Goal: Transaction & Acquisition: Obtain resource

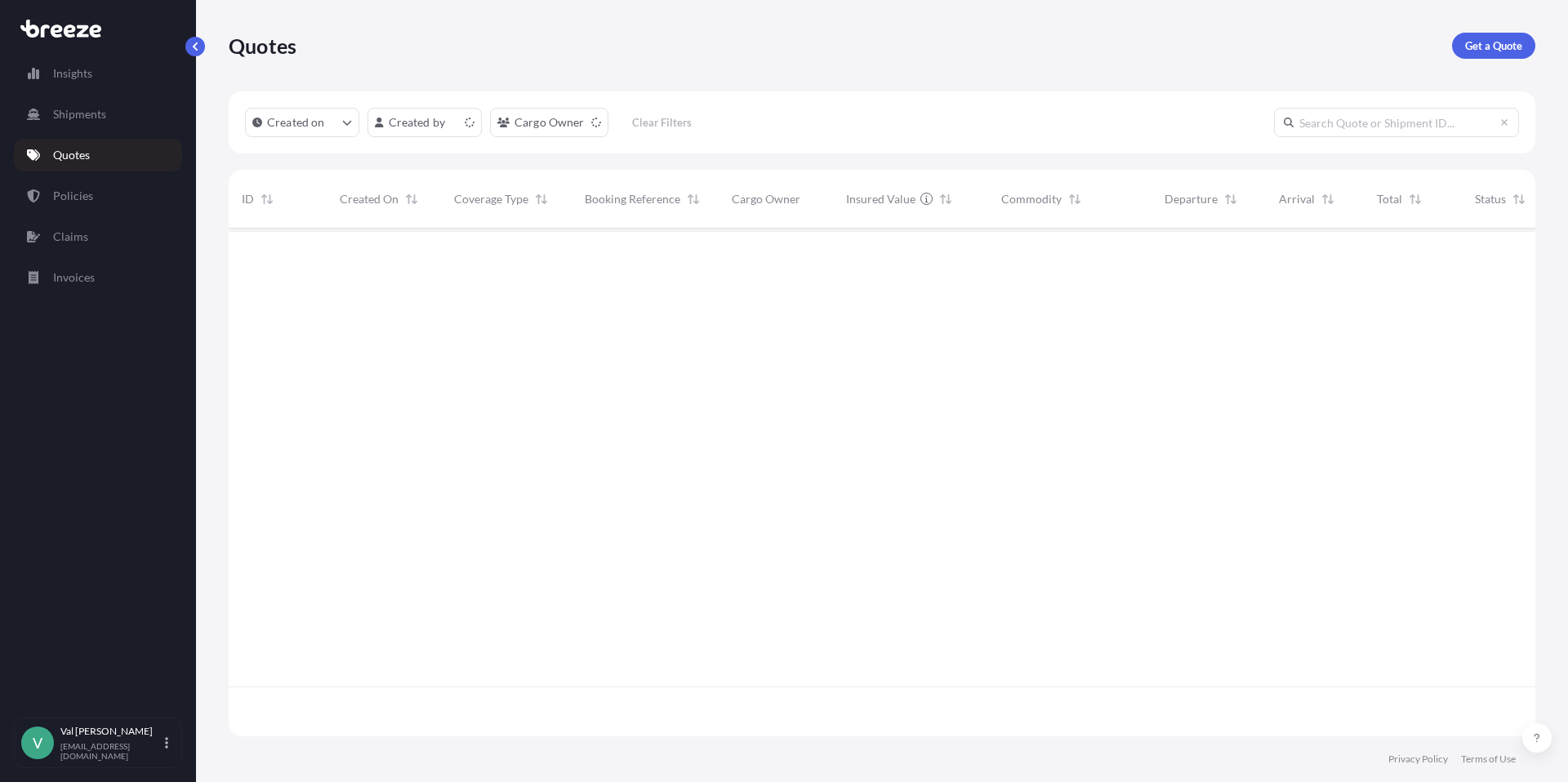
scroll to position [504, 1295]
click at [1502, 44] on p "Get a Quote" at bounding box center [1493, 46] width 57 height 16
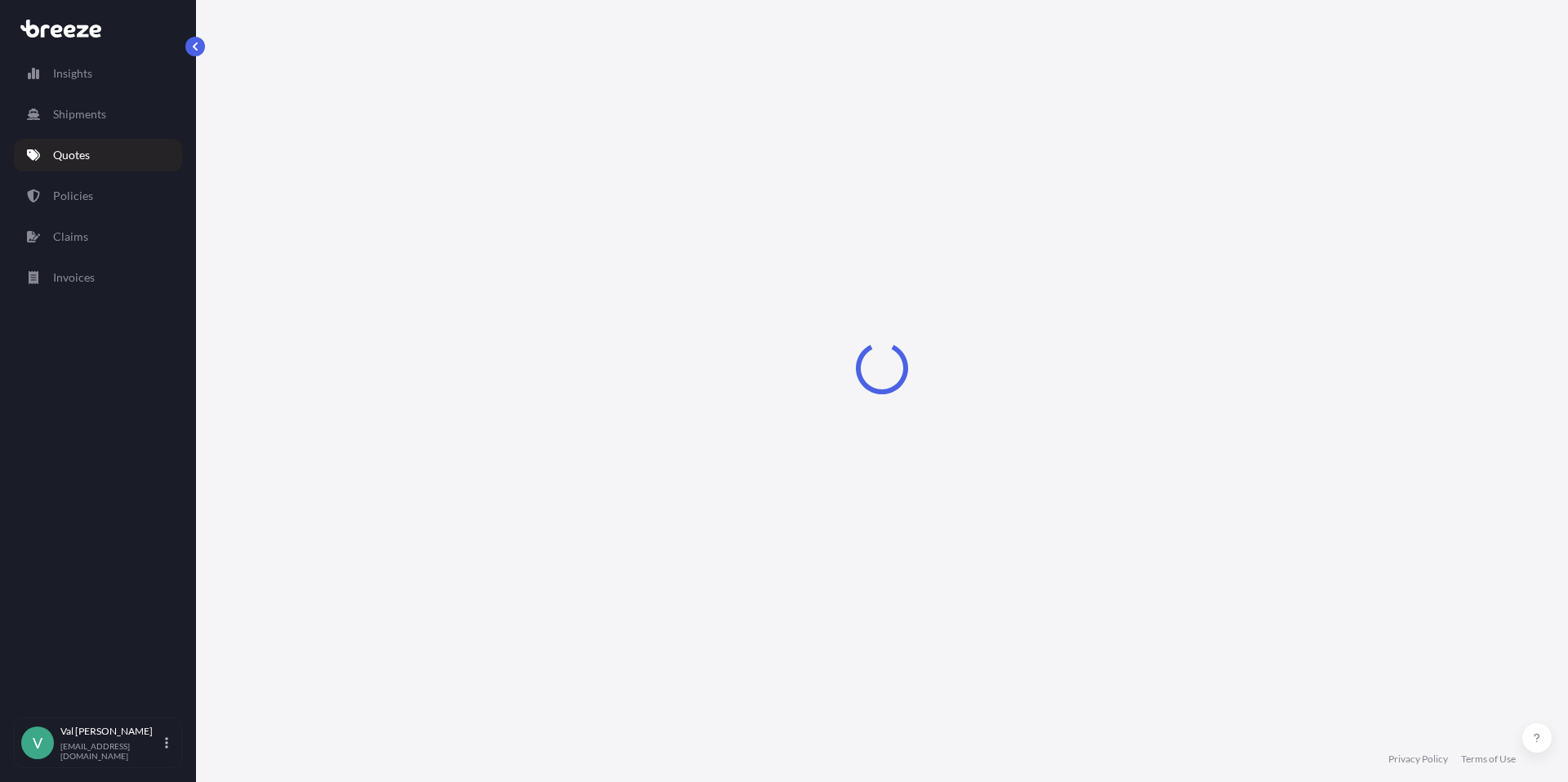
select select "Sea"
select select "1"
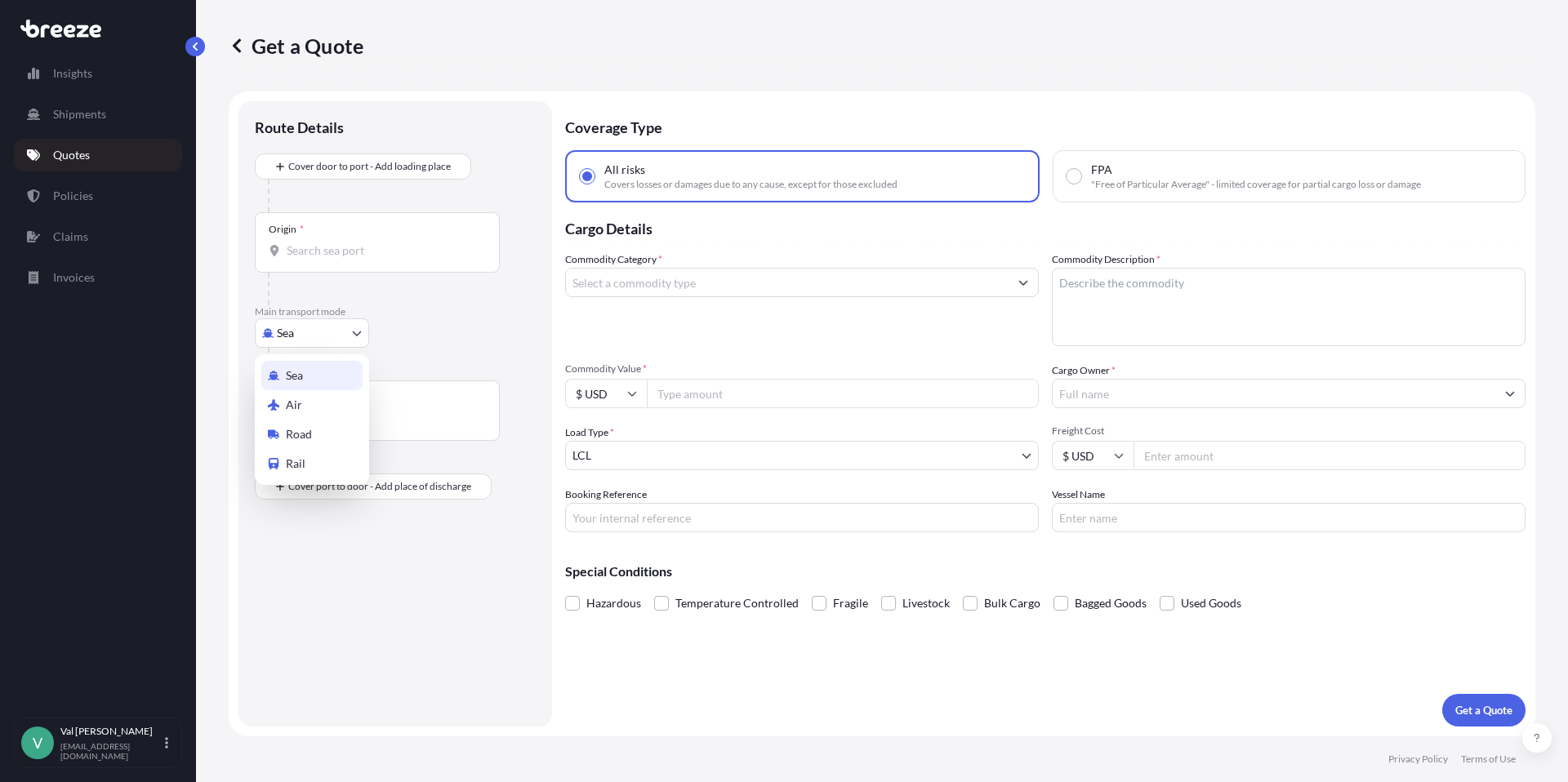
click at [342, 331] on body "Insights Shipments Quotes Policies Claims Invoices V [PERSON_NAME] [PERSON_NAME…" at bounding box center [784, 391] width 1568 height 782
click at [323, 426] on div "Road" at bounding box center [312, 434] width 101 height 30
select select "Road"
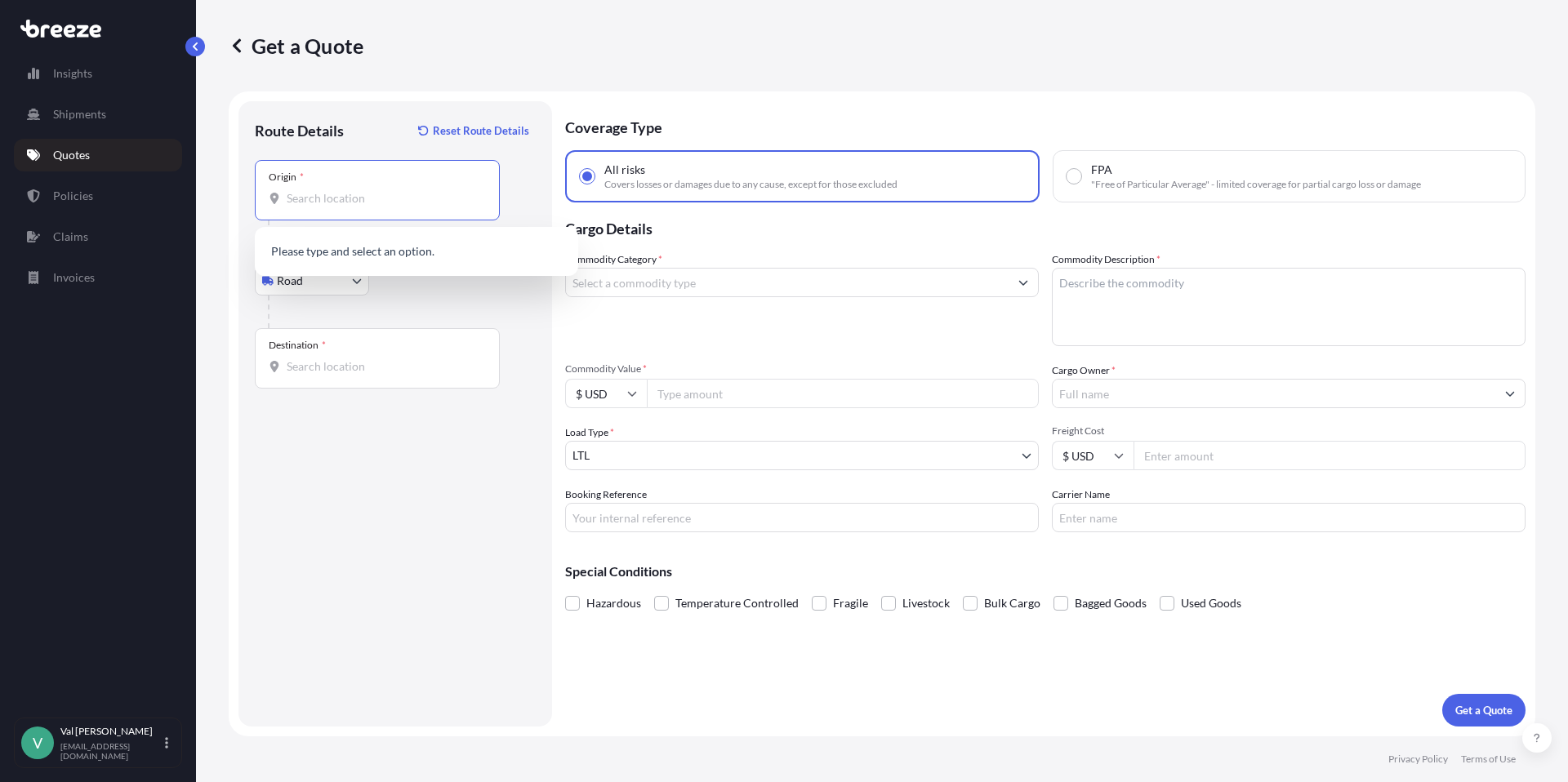
click at [355, 195] on input "Origin *" at bounding box center [383, 198] width 193 height 16
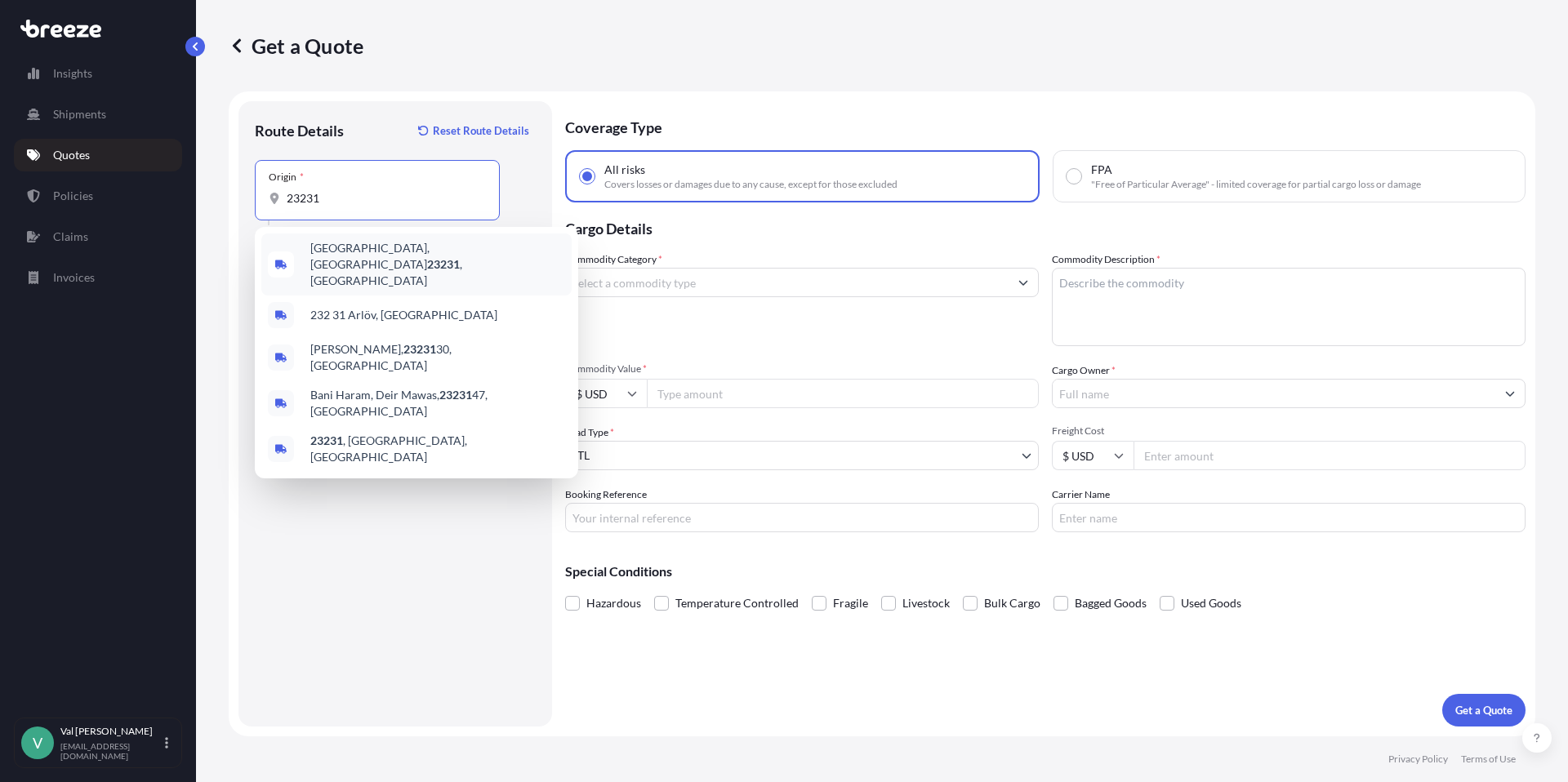
drag, startPoint x: 349, startPoint y: 194, endPoint x: 295, endPoint y: 184, distance: 54.9
click at [256, 188] on div "Origin * 23231" at bounding box center [377, 189] width 245 height 60
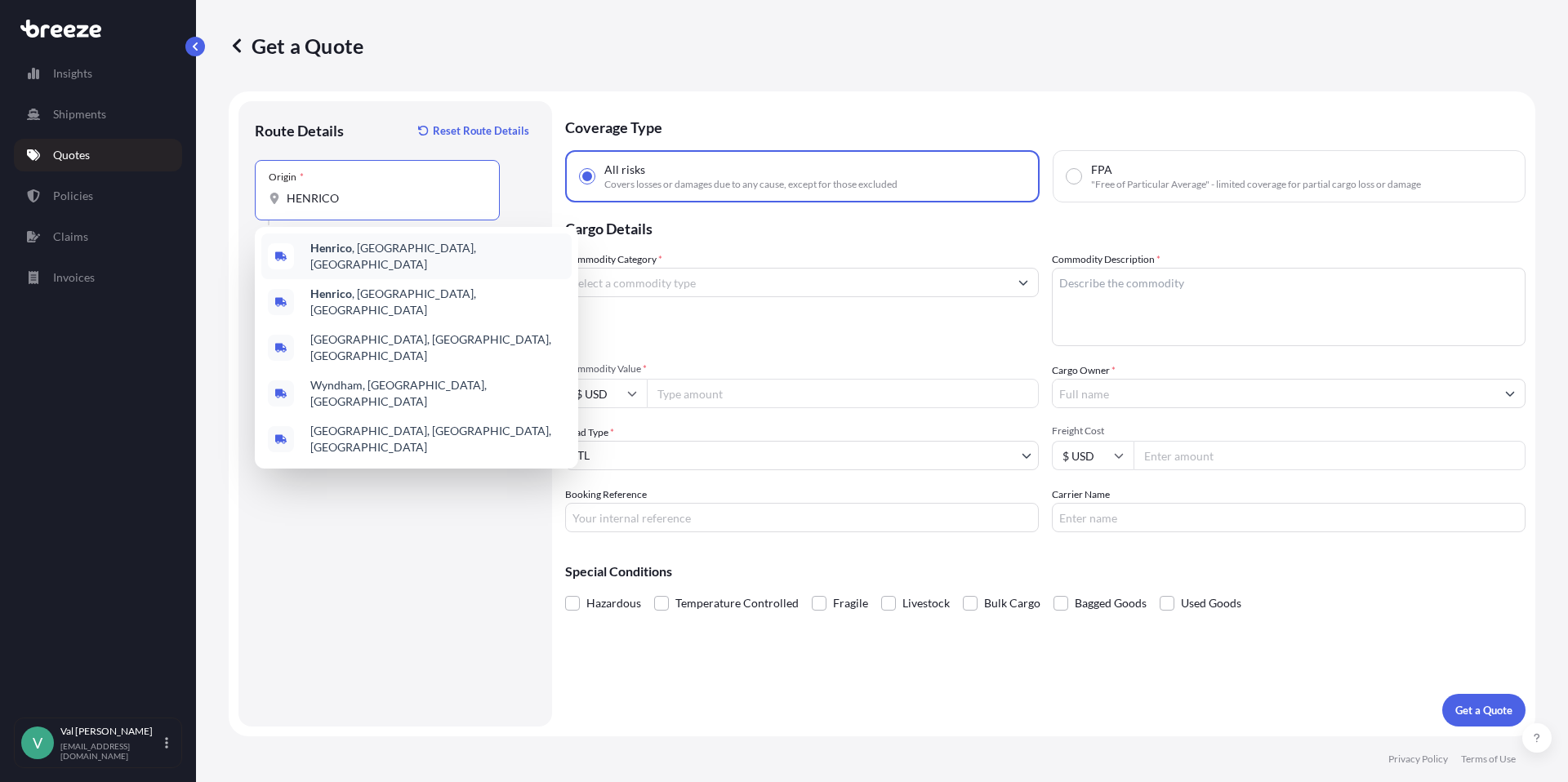
click at [317, 250] on b "Henrico" at bounding box center [331, 247] width 42 height 14
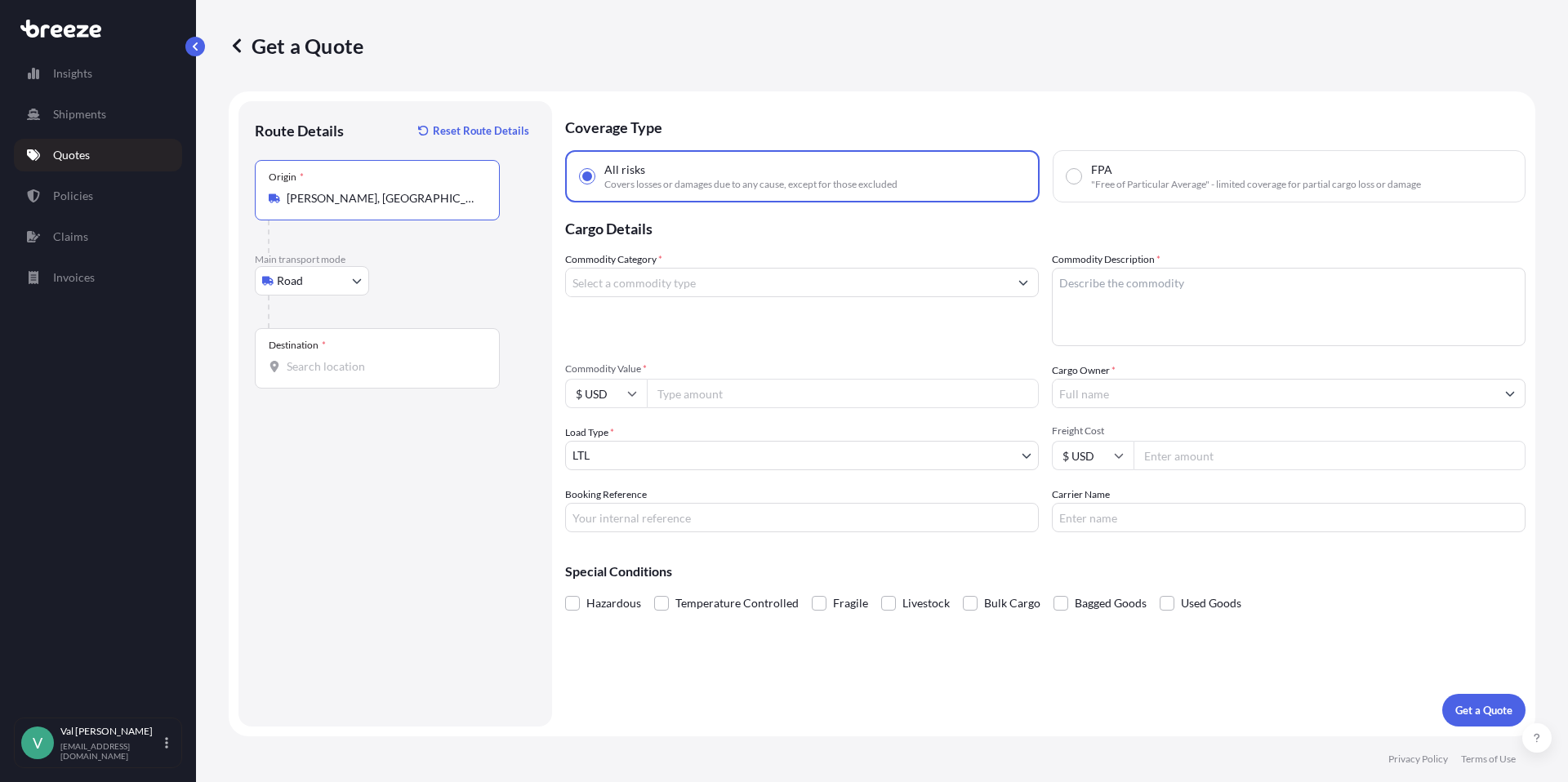
type input "[PERSON_NAME], [GEOGRAPHIC_DATA], [GEOGRAPHIC_DATA]"
click at [357, 354] on div "Destination *" at bounding box center [377, 358] width 245 height 60
click at [357, 358] on input "Destination *" at bounding box center [383, 366] width 193 height 16
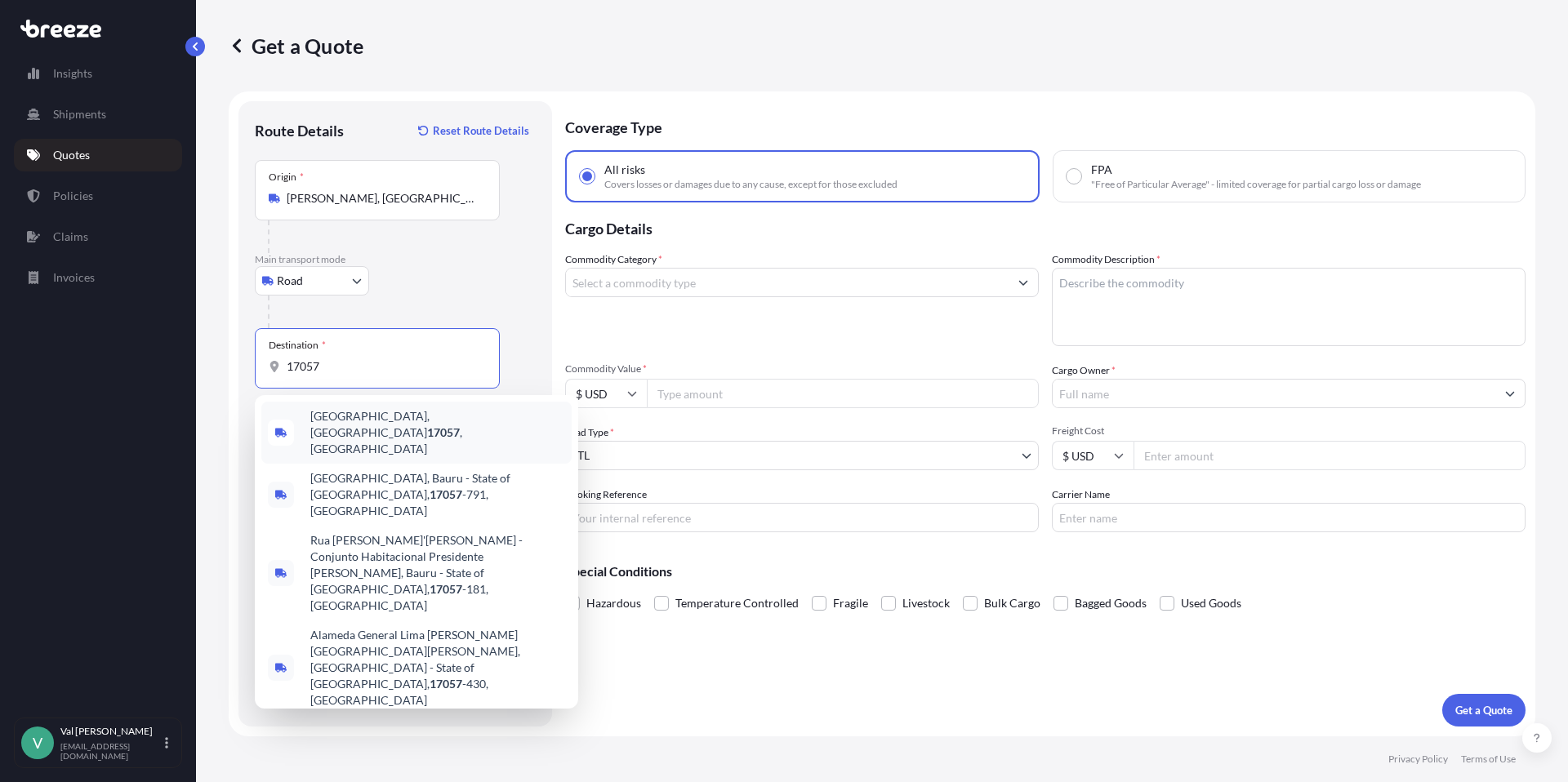
click at [383, 416] on span "[GEOGRAPHIC_DATA], [GEOGRAPHIC_DATA] , [GEOGRAPHIC_DATA]" at bounding box center [438, 433] width 254 height 49
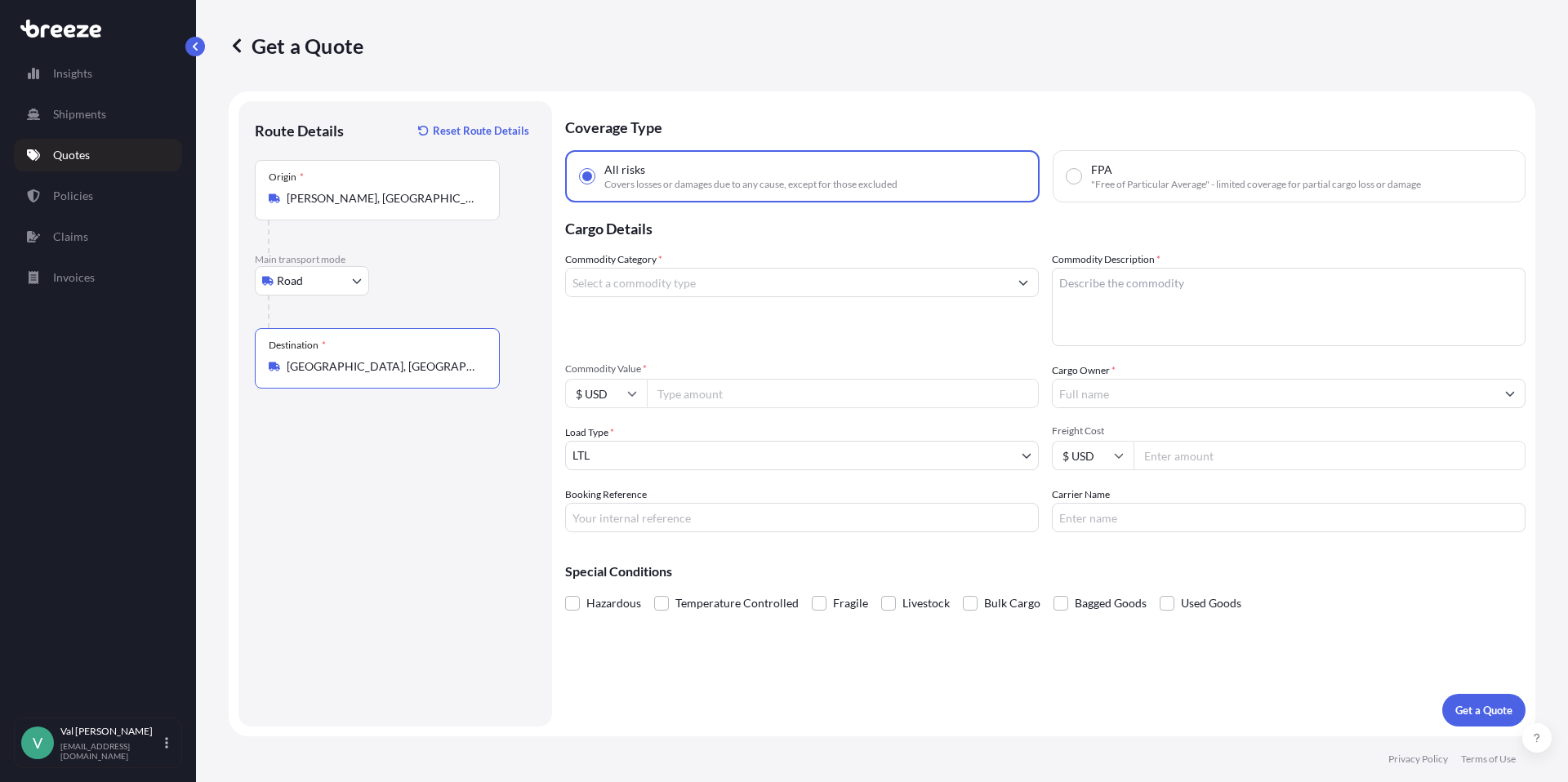
type input "[GEOGRAPHIC_DATA], [GEOGRAPHIC_DATA], [GEOGRAPHIC_DATA]"
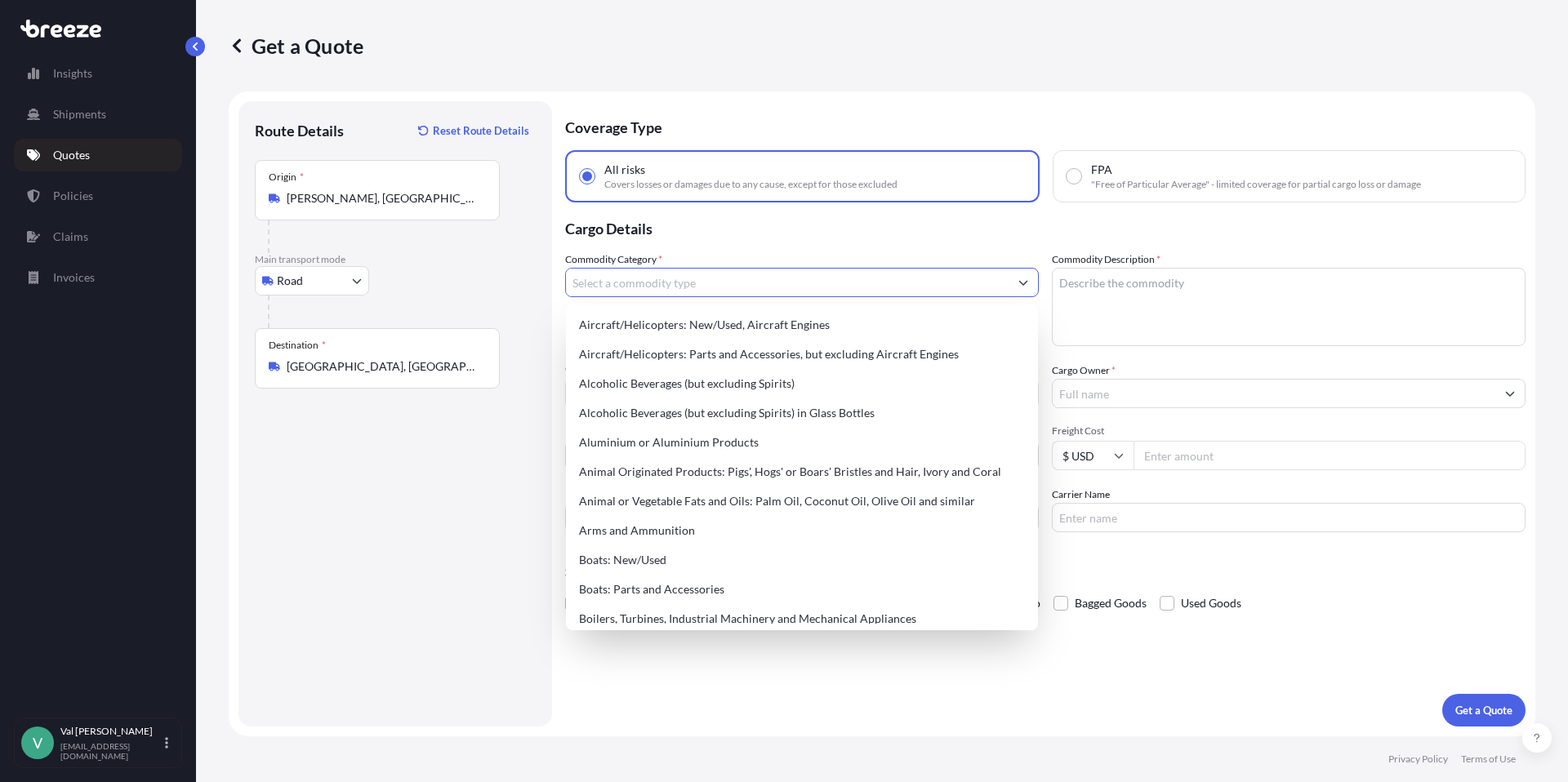
click at [641, 285] on input "Commodity Category *" at bounding box center [787, 282] width 443 height 30
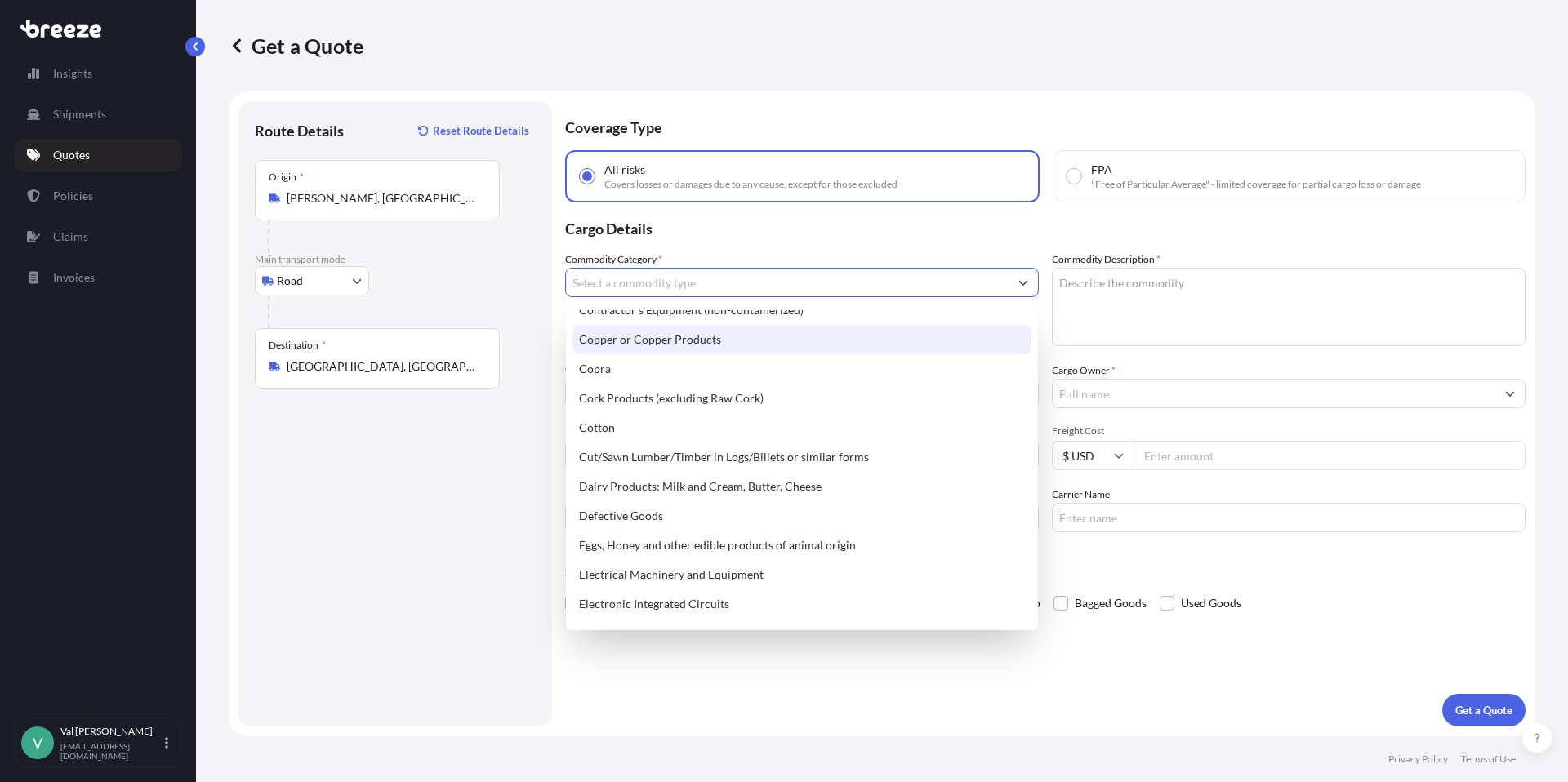
scroll to position [779, 0]
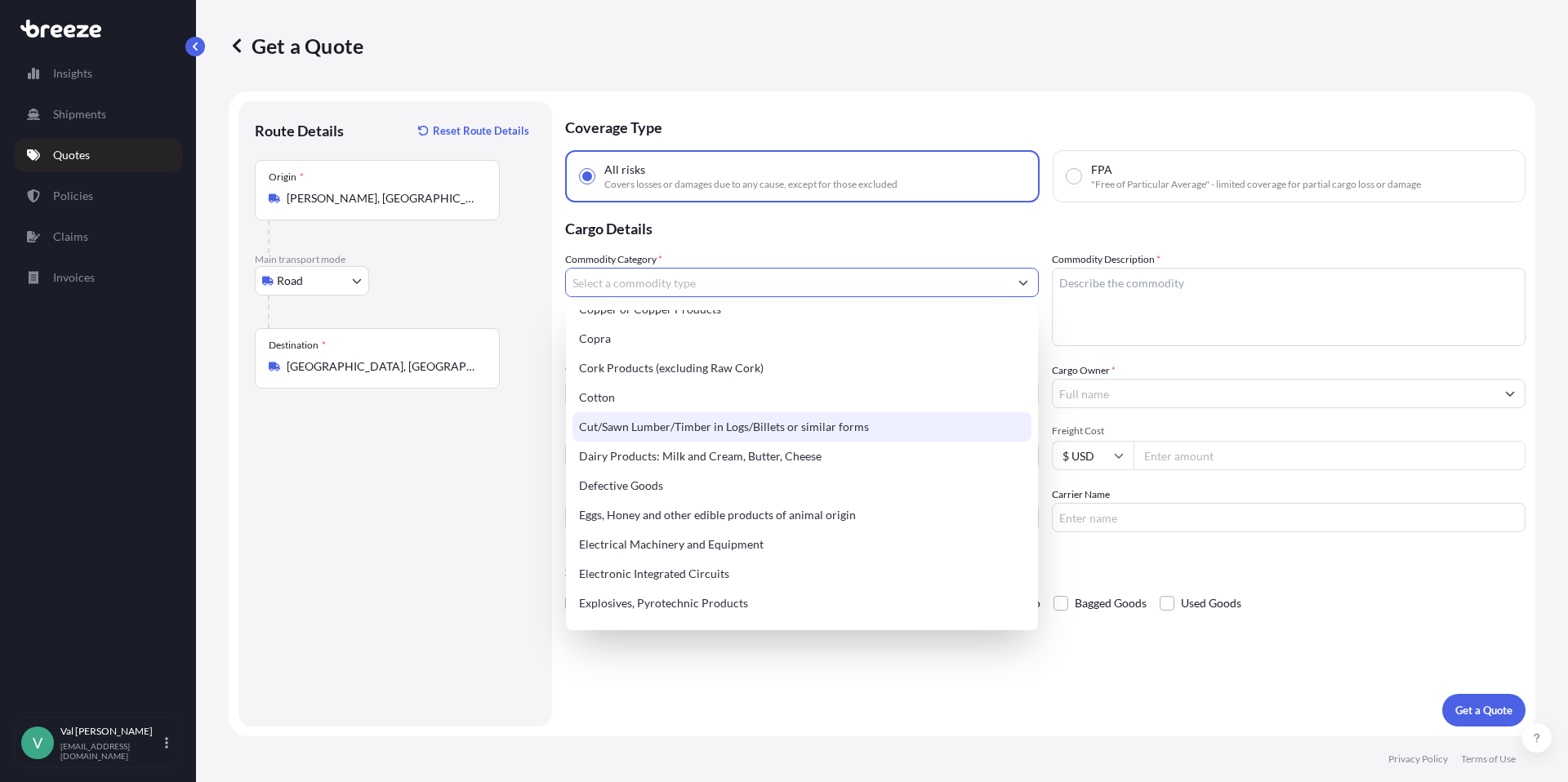
click at [752, 424] on div "Cut/Sawn Lumber/Timber in Logs/Billets or similar forms" at bounding box center [801, 427] width 459 height 30
type input "Cut/Sawn Lumber/Timber in Logs/Billets or similar forms"
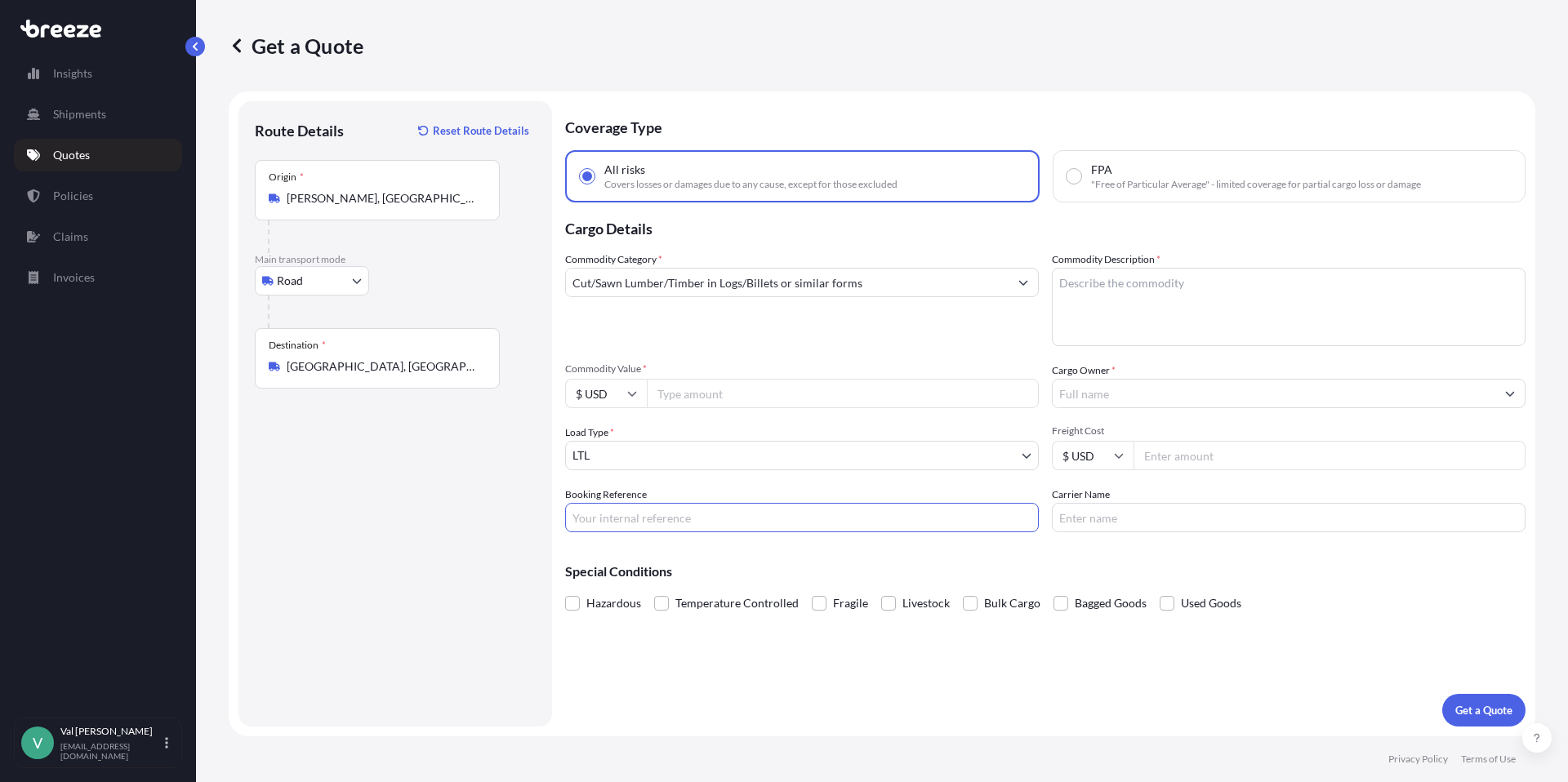
click at [674, 512] on input "Booking Reference" at bounding box center [801, 518] width 474 height 30
type input "54427"
click at [1144, 309] on textarea "Commodity Description *" at bounding box center [1288, 307] width 474 height 78
type textarea "s"
type textarea "SUBTOPS"
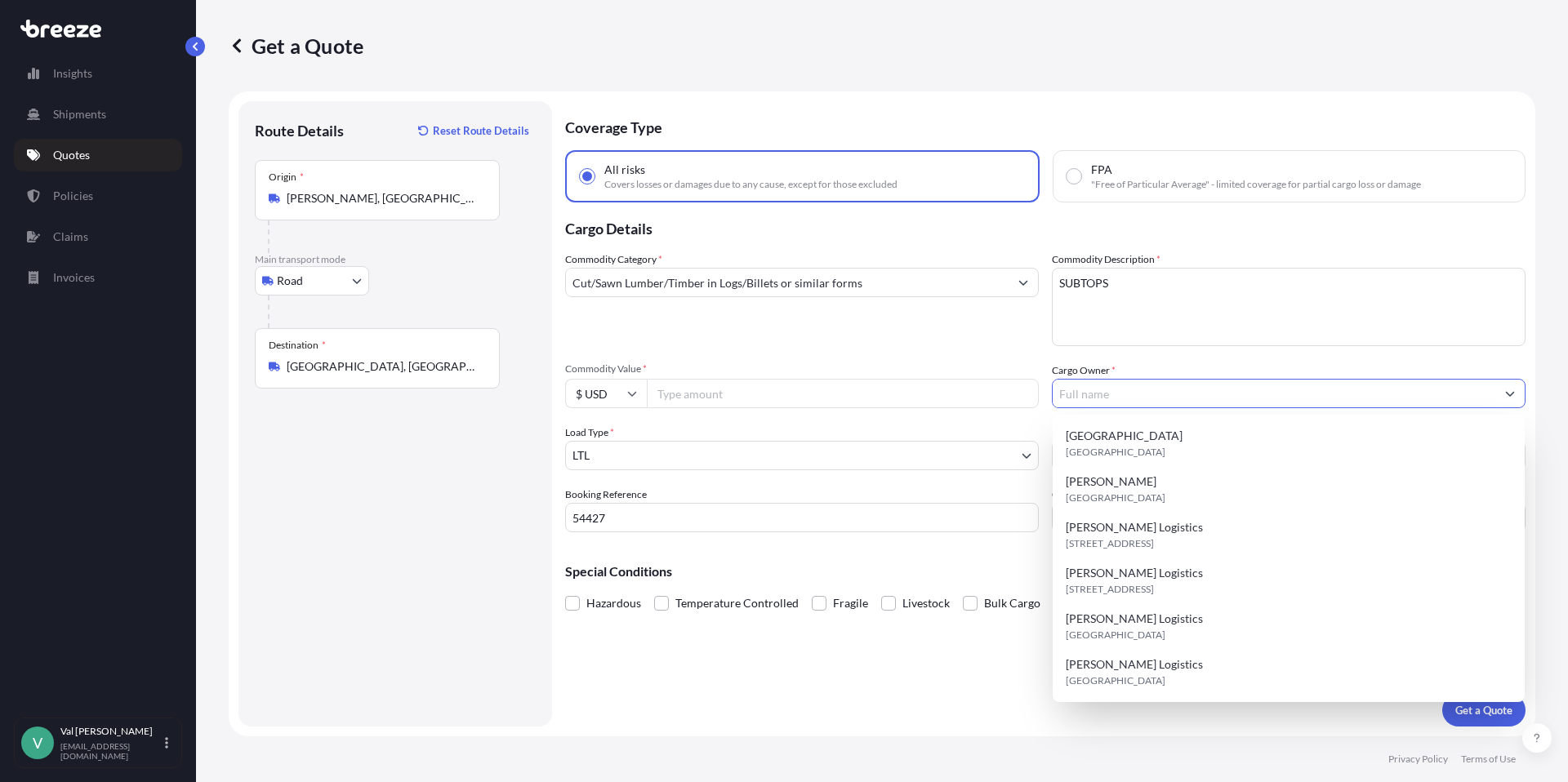
click at [1187, 395] on input "Cargo Owner *" at bounding box center [1274, 393] width 443 height 30
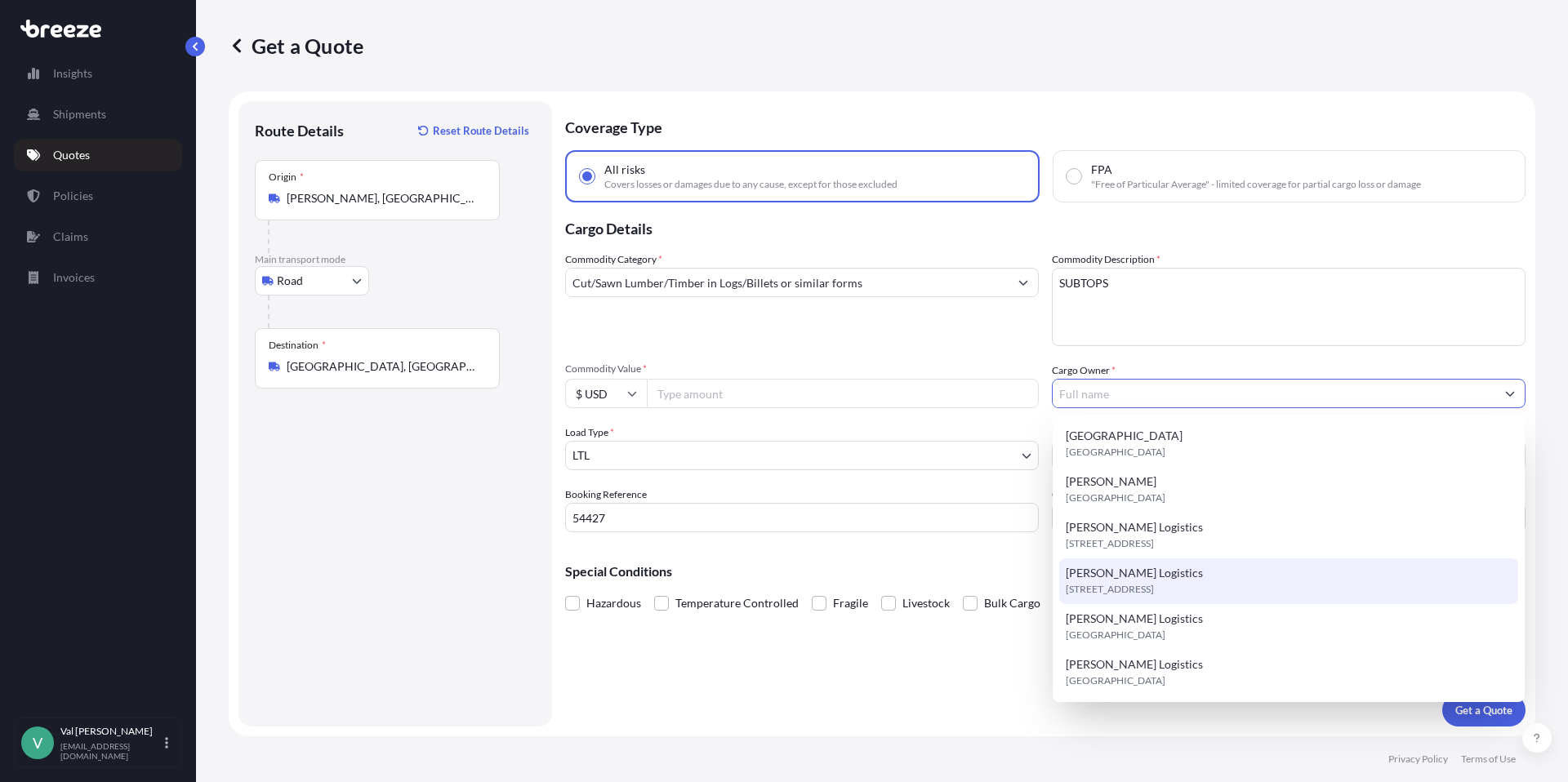
click at [1130, 575] on span "[PERSON_NAME] Logistics" at bounding box center [1134, 573] width 137 height 16
type input "[PERSON_NAME] Logistics"
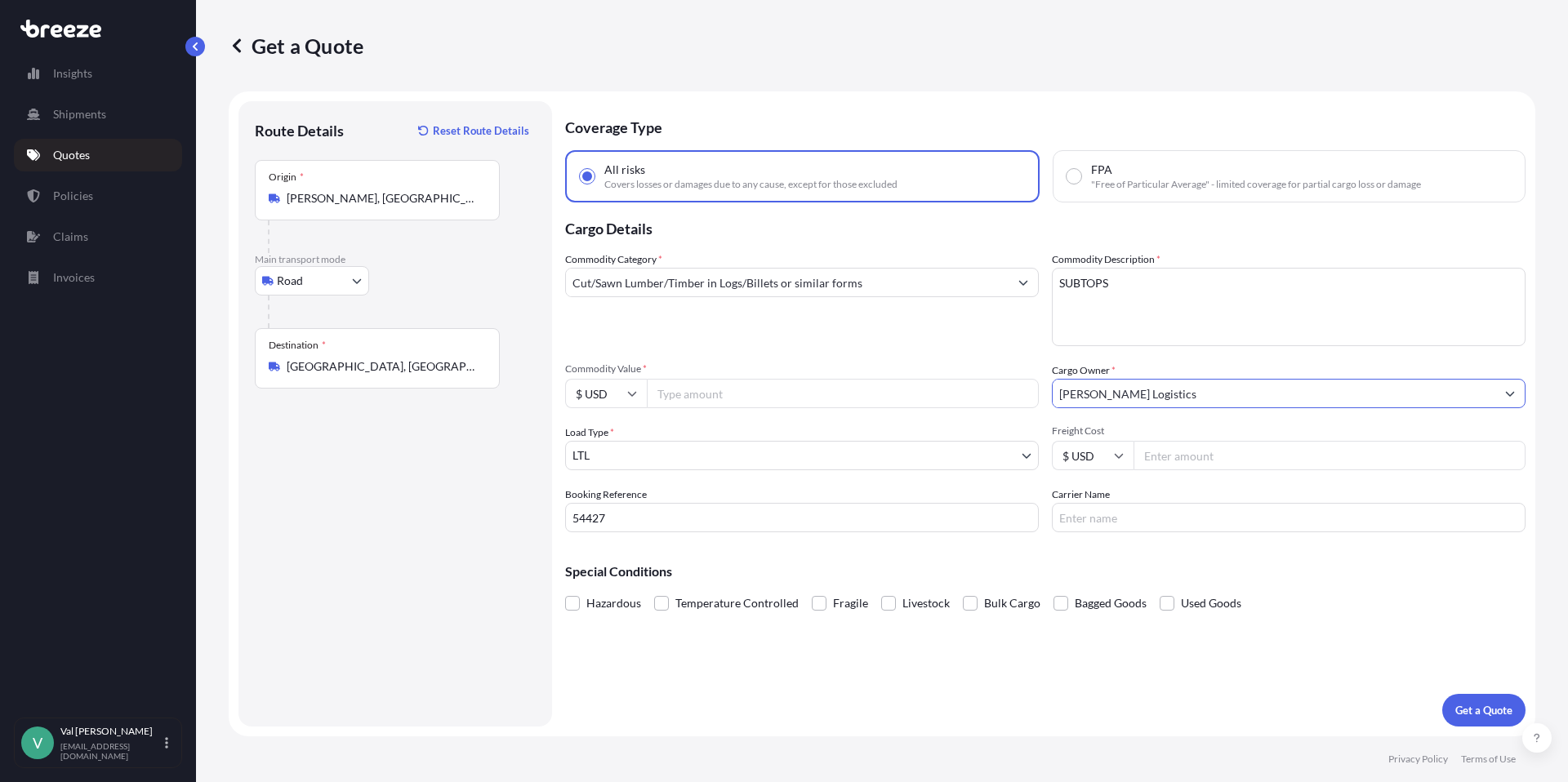
click at [757, 393] on input "Commodity Value *" at bounding box center [843, 393] width 392 height 30
type input "100"
click at [1157, 452] on input "Freight Cost" at bounding box center [1329, 455] width 392 height 30
type input "383.11"
click at [1166, 516] on input "Carrier Name" at bounding box center [1288, 518] width 474 height 30
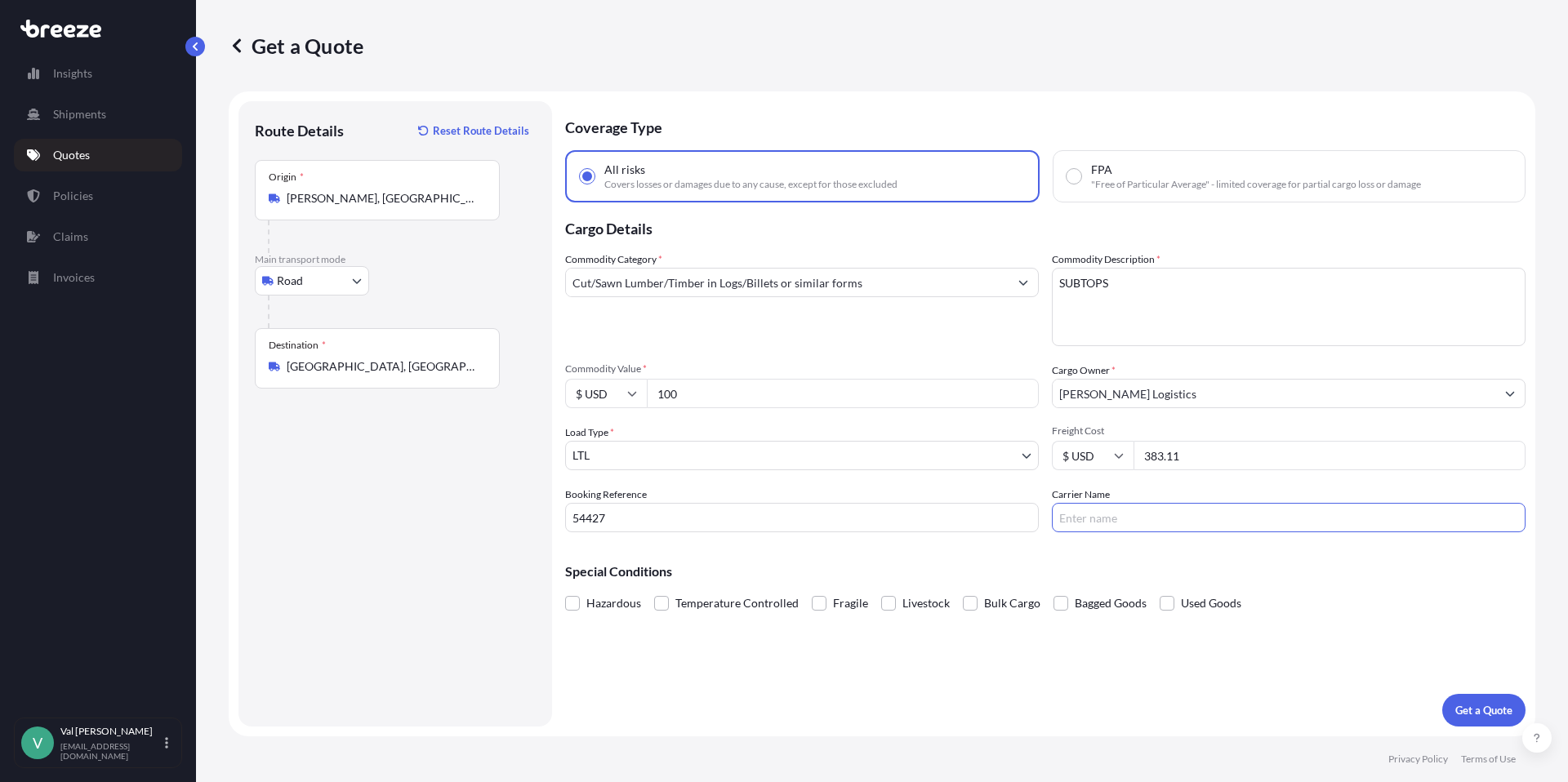
type input "TFORCE"
click at [1478, 703] on p "Get a Quote" at bounding box center [1483, 710] width 57 height 16
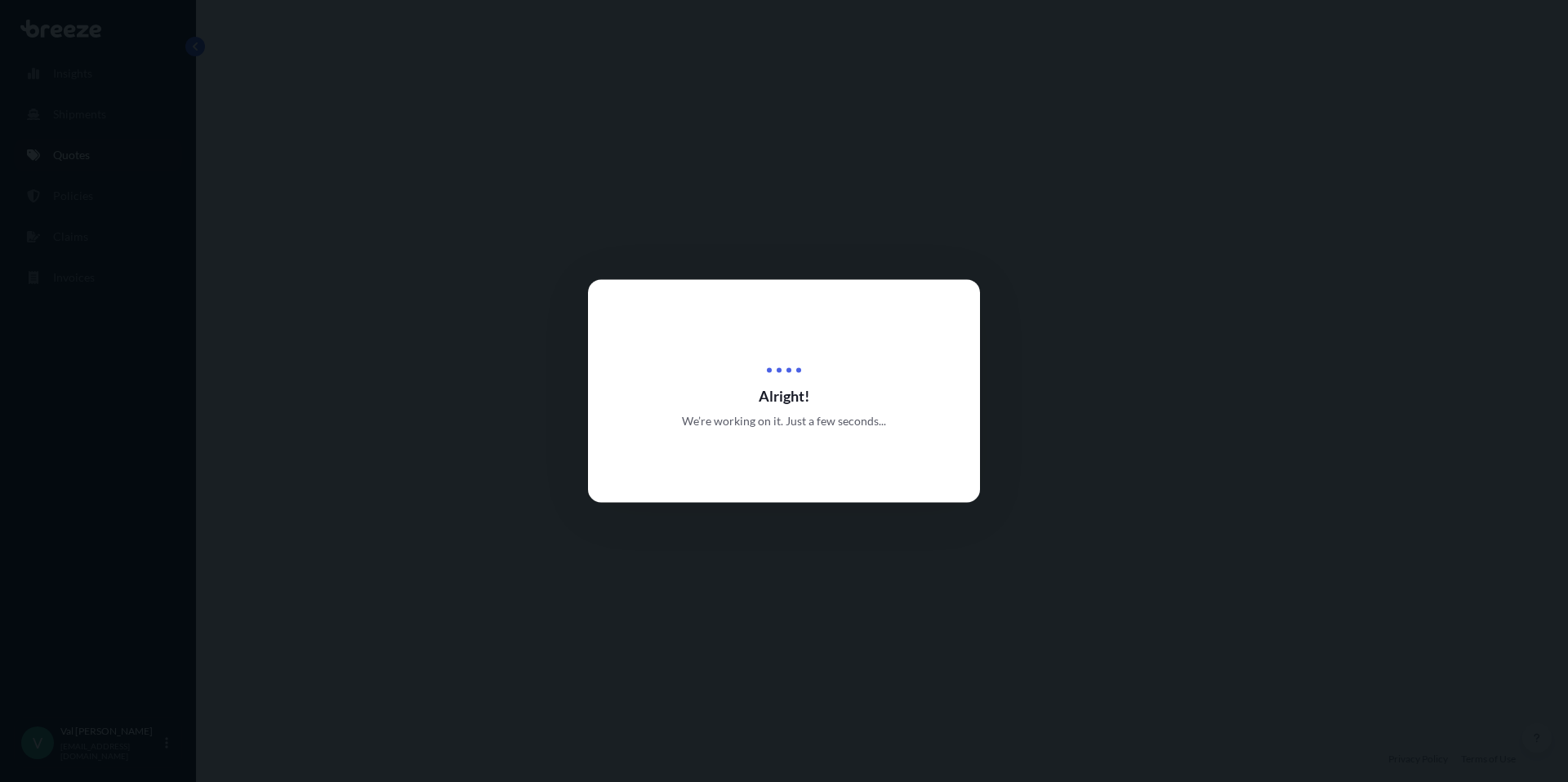
select select "Road"
select select "1"
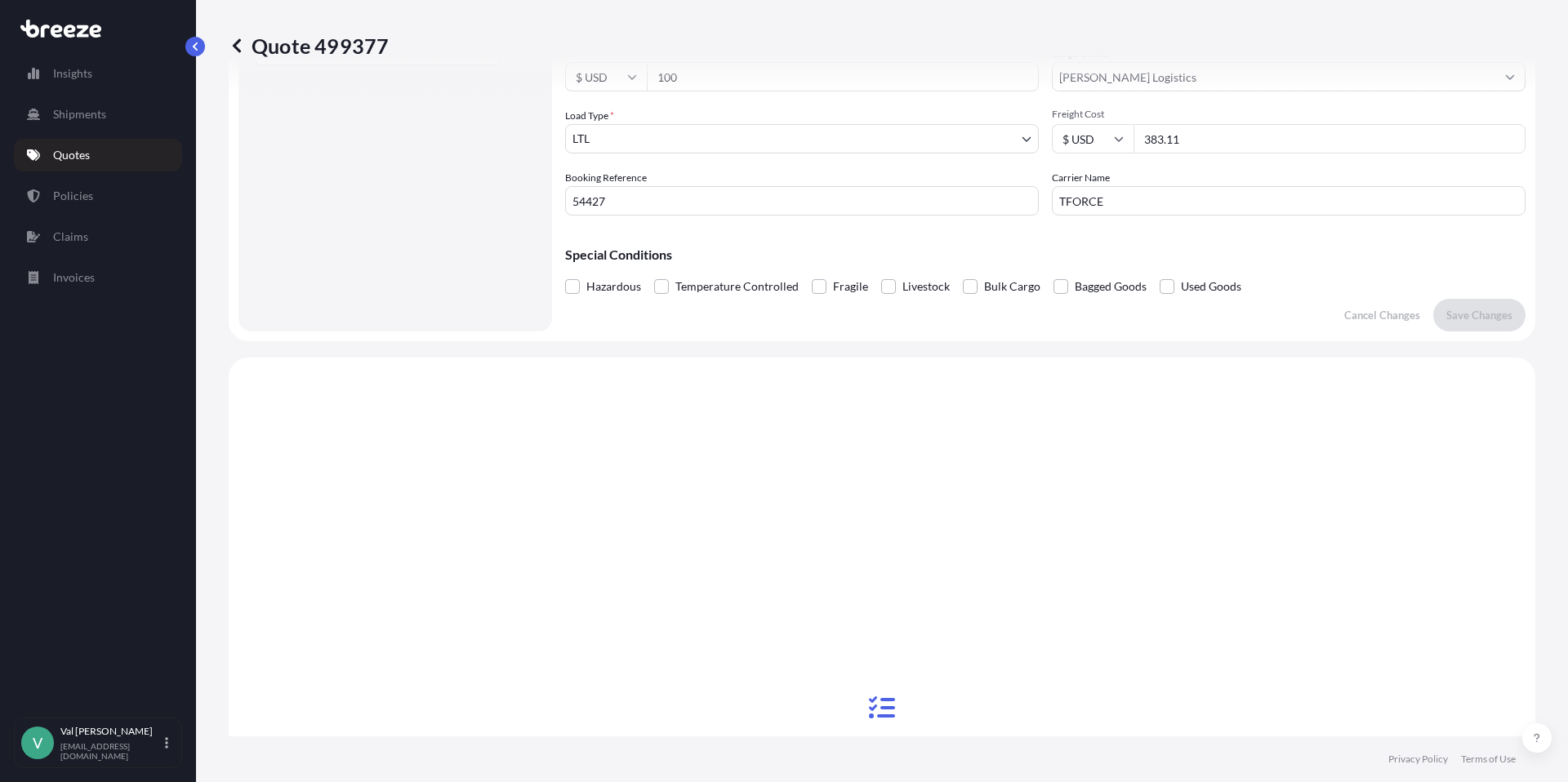
scroll to position [593, 0]
